Goal: Information Seeking & Learning: Learn about a topic

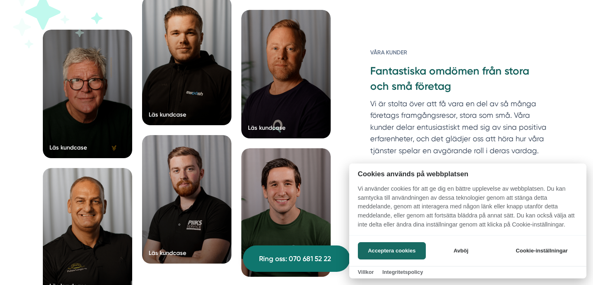
scroll to position [1307, 0]
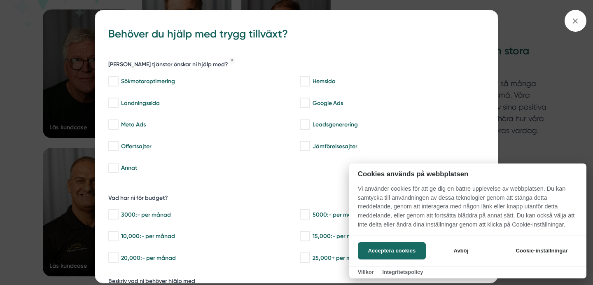
click at [575, 16] on div at bounding box center [296, 142] width 593 height 285
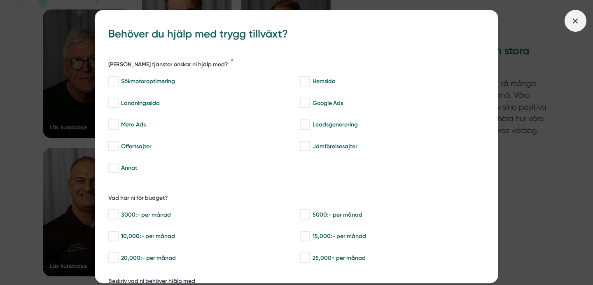
click at [577, 20] on icon at bounding box center [575, 20] width 9 height 9
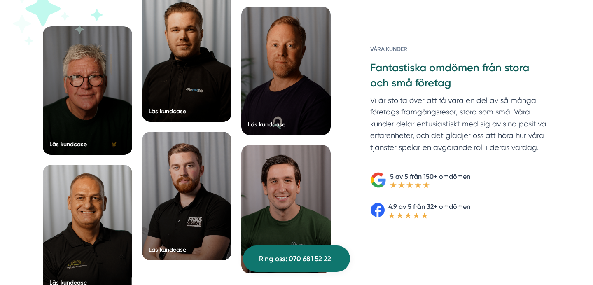
scroll to position [1258, 0]
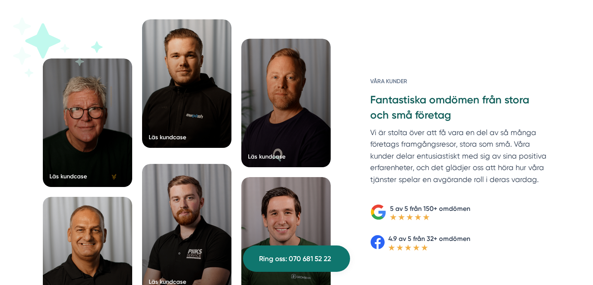
click at [187, 113] on div at bounding box center [186, 83] width 89 height 128
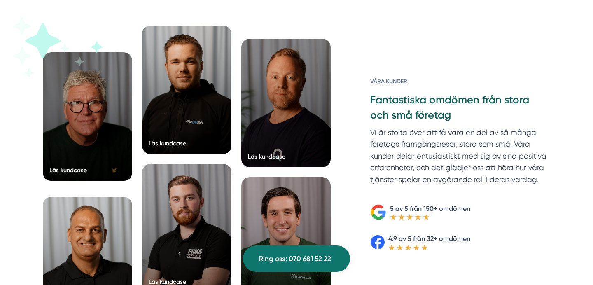
click at [90, 140] on div at bounding box center [87, 116] width 89 height 128
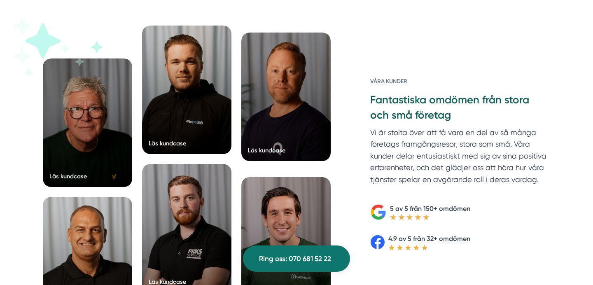
click at [299, 136] on div at bounding box center [285, 97] width 89 height 128
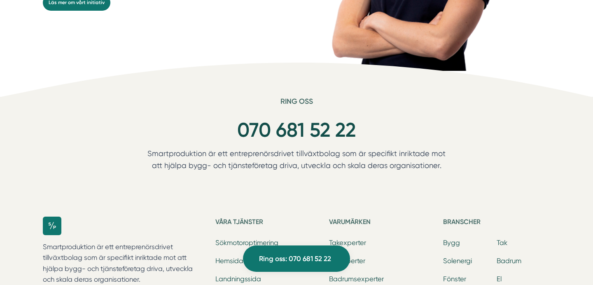
scroll to position [2180, 0]
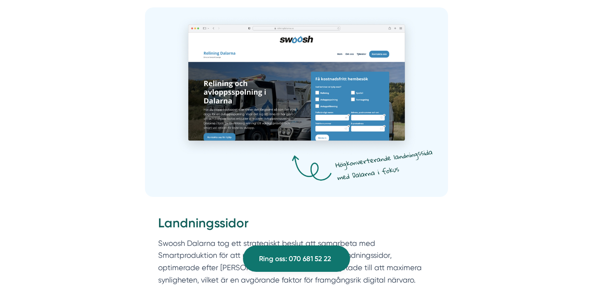
scroll to position [579, 0]
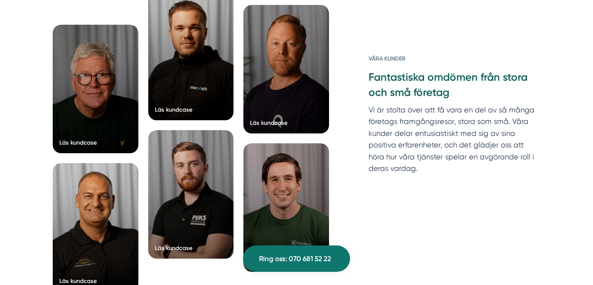
scroll to position [2692, 0]
